Goal: Navigation & Orientation: Find specific page/section

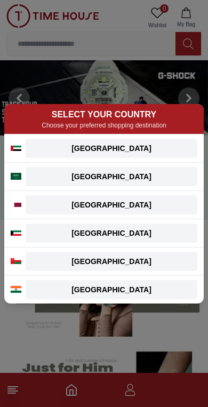
click at [107, 207] on div "[GEOGRAPHIC_DATA]" at bounding box center [111, 204] width 159 height 11
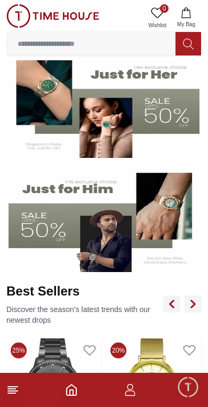
scroll to position [182, 0]
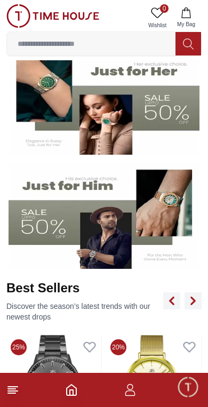
click at [104, 233] on img at bounding box center [104, 216] width 191 height 106
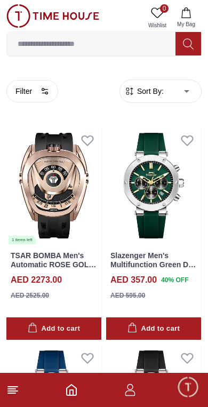
click at [6, 397] on footer at bounding box center [104, 390] width 208 height 34
click at [10, 385] on icon at bounding box center [12, 389] width 13 height 13
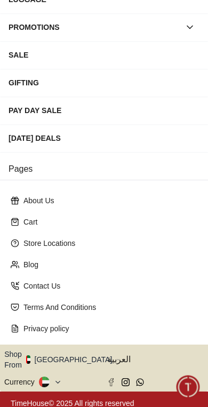
scroll to position [193, 0]
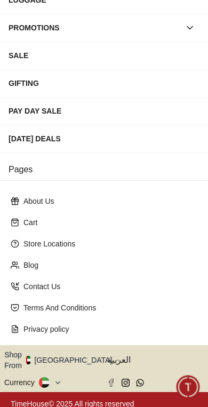
click at [116, 356] on icon "button" at bounding box center [118, 360] width 4 height 8
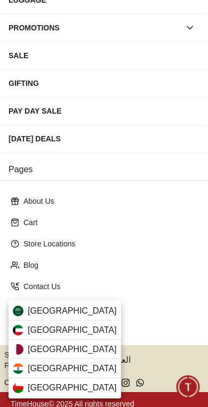
click at [88, 346] on div "[GEOGRAPHIC_DATA]" at bounding box center [65, 349] width 112 height 19
